Goal: Book appointment/travel/reservation

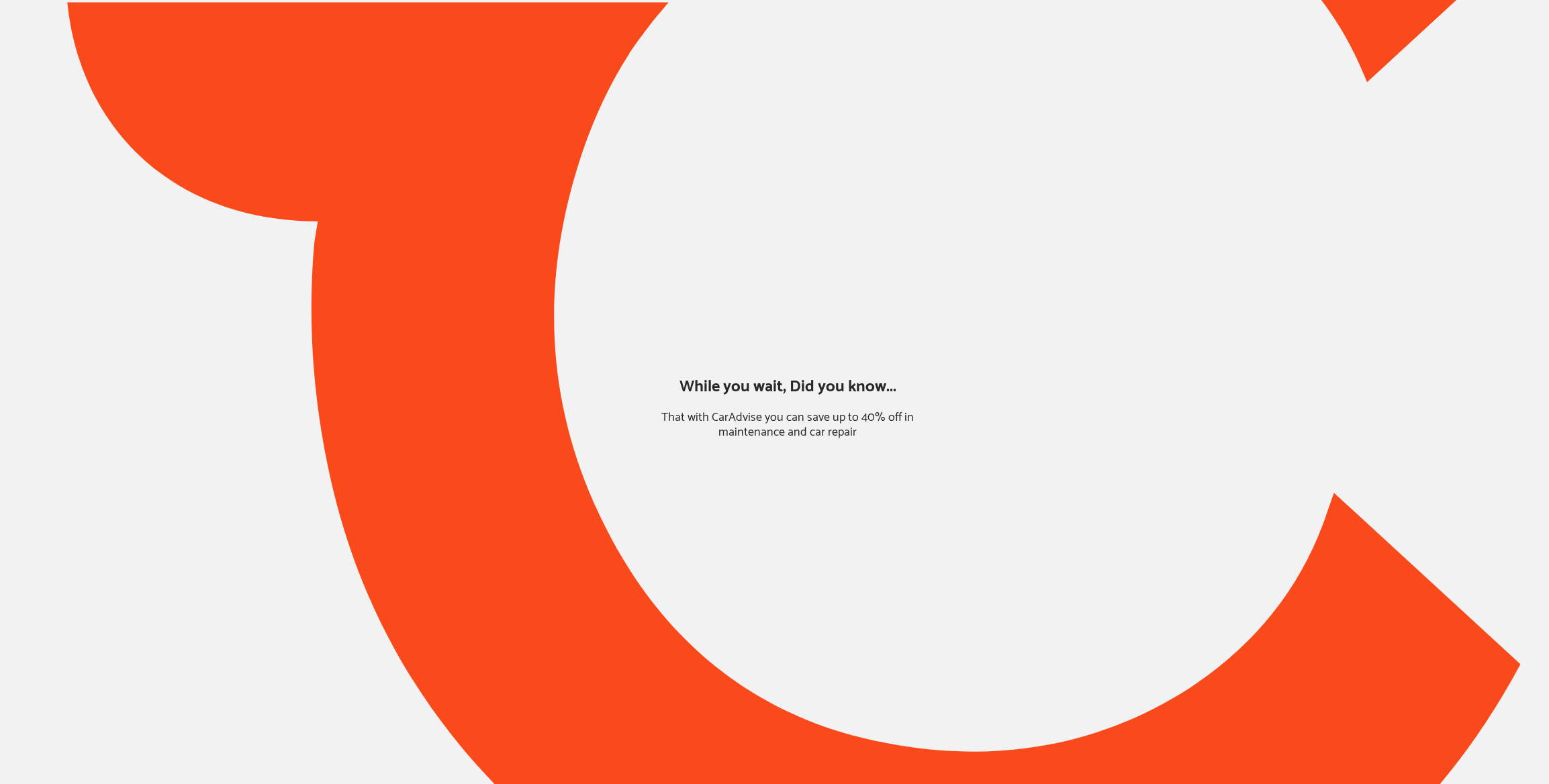
type input "*****"
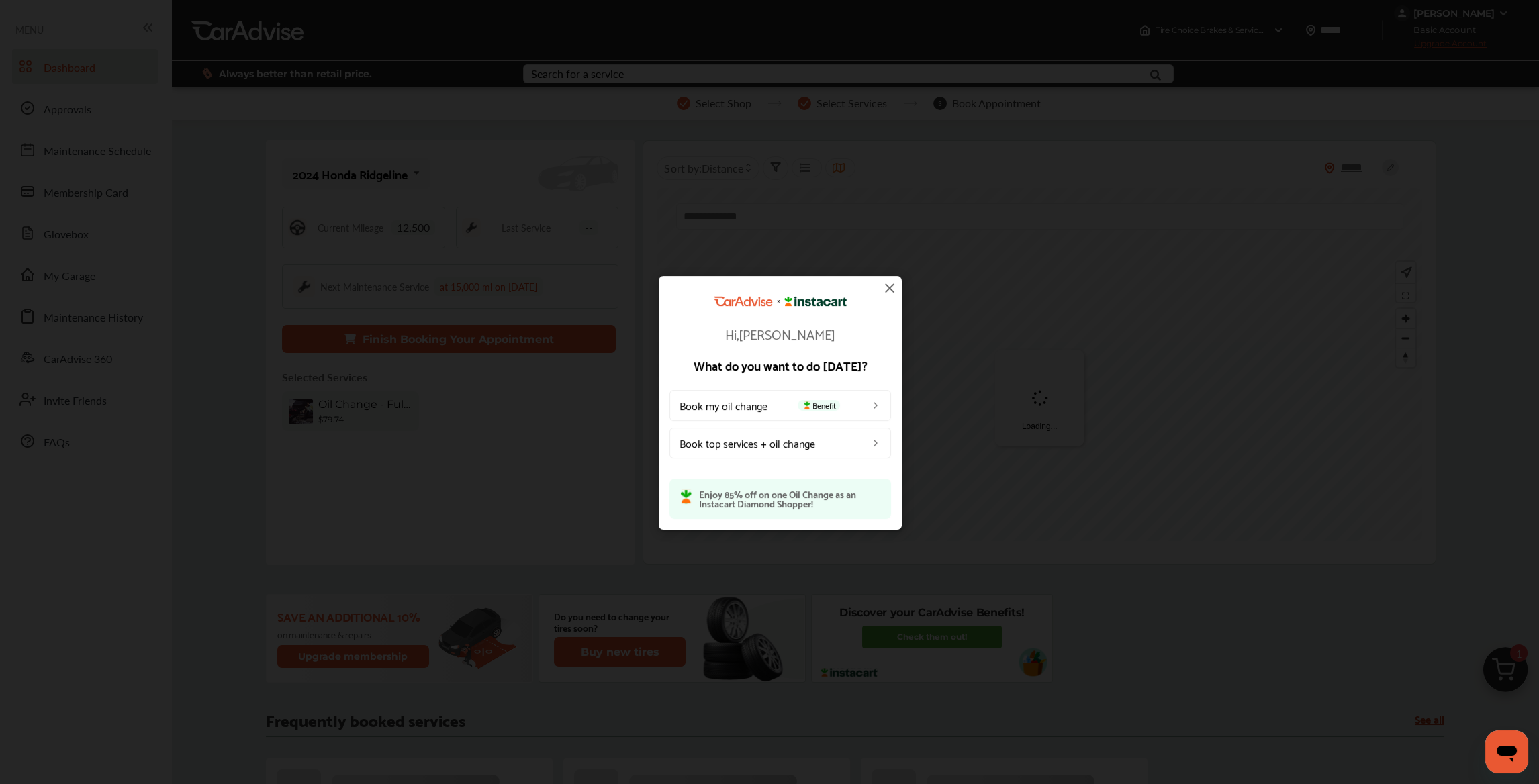
click at [892, 285] on img at bounding box center [890, 288] width 16 height 16
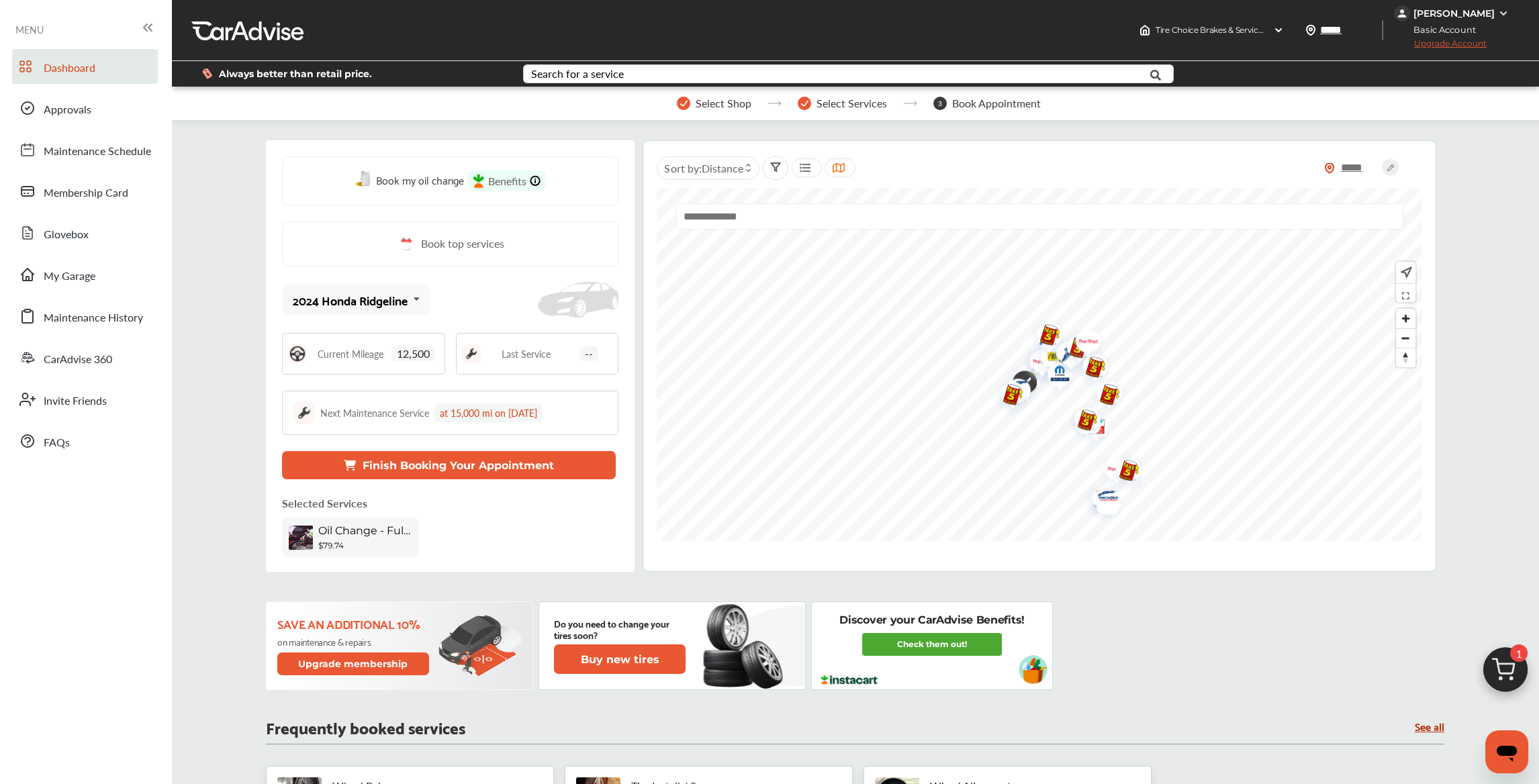
click at [462, 459] on button "Finish Booking Your Appointment" at bounding box center [449, 465] width 333 height 28
